Goal: Transaction & Acquisition: Purchase product/service

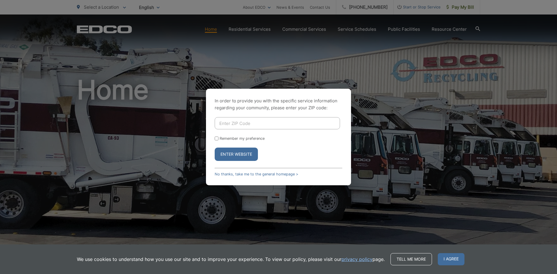
click at [235, 128] on input "Enter ZIP Code" at bounding box center [276, 123] width 125 height 12
type input "93307"
click at [214, 148] on button "Enter Website" at bounding box center [235, 154] width 43 height 13
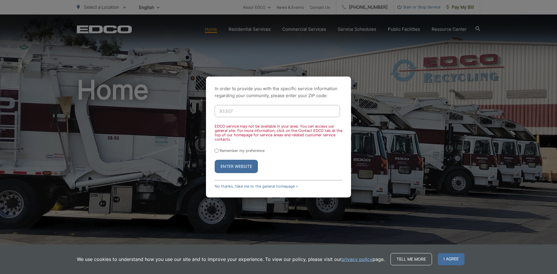
click at [219, 150] on div "Remember my preference" at bounding box center [278, 150] width 128 height 4
click at [556, 80] on div "In order to provide you with the specific service information regarding your co…" at bounding box center [278, 137] width 557 height 274
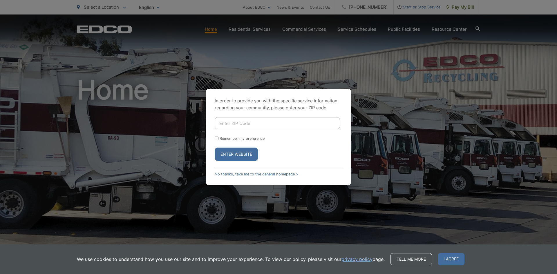
click at [248, 155] on button "Enter Website" at bounding box center [235, 154] width 43 height 13
click at [246, 173] on link "No thanks, take me to the general homepage >" at bounding box center [255, 174] width 83 height 4
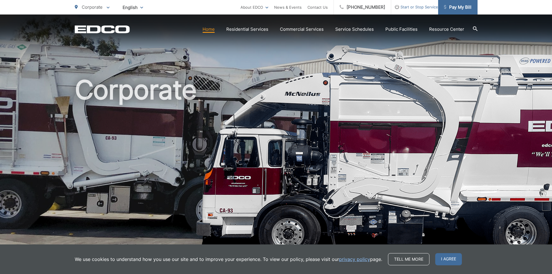
click at [452, 5] on span "Pay My Bill" at bounding box center [458, 7] width 28 height 7
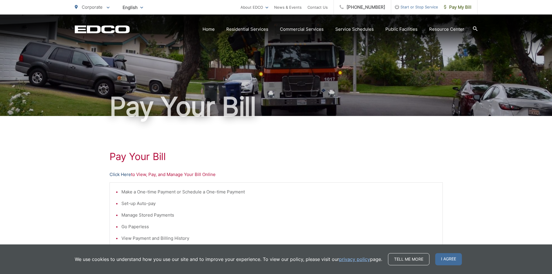
click at [121, 172] on link "Click Here" at bounding box center [120, 174] width 21 height 7
